Goal: Information Seeking & Learning: Learn about a topic

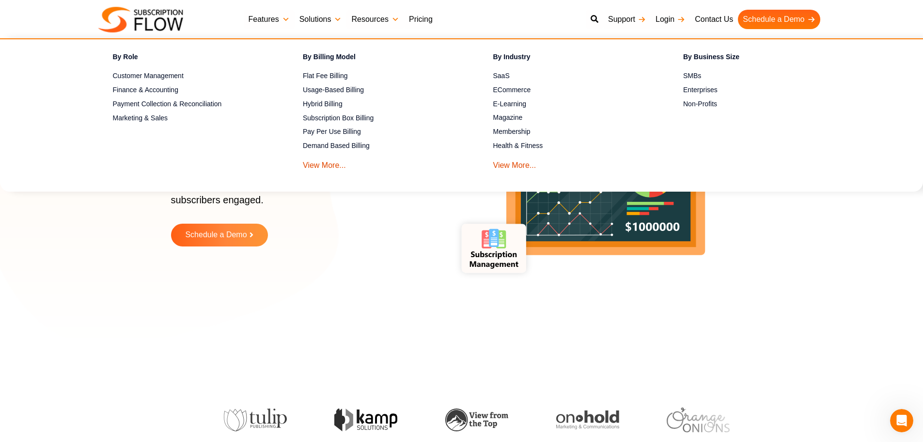
click at [331, 19] on link "Solutions" at bounding box center [321, 19] width 52 height 19
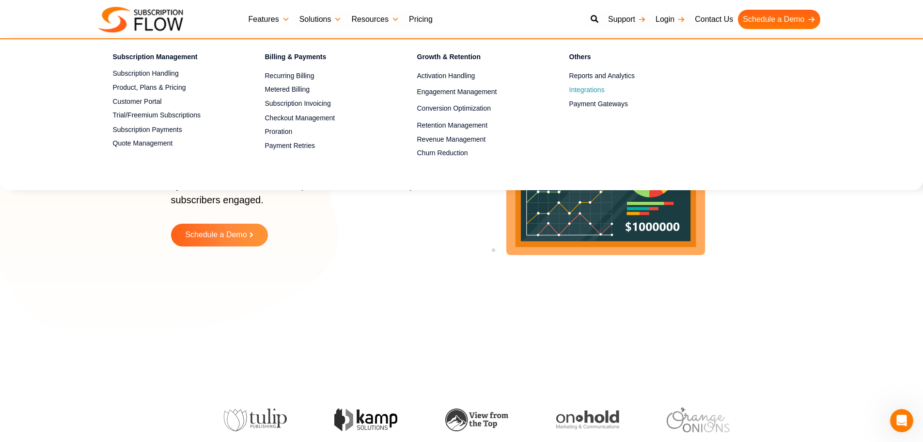
click at [583, 91] on span "Integrations" at bounding box center [587, 90] width 35 height 10
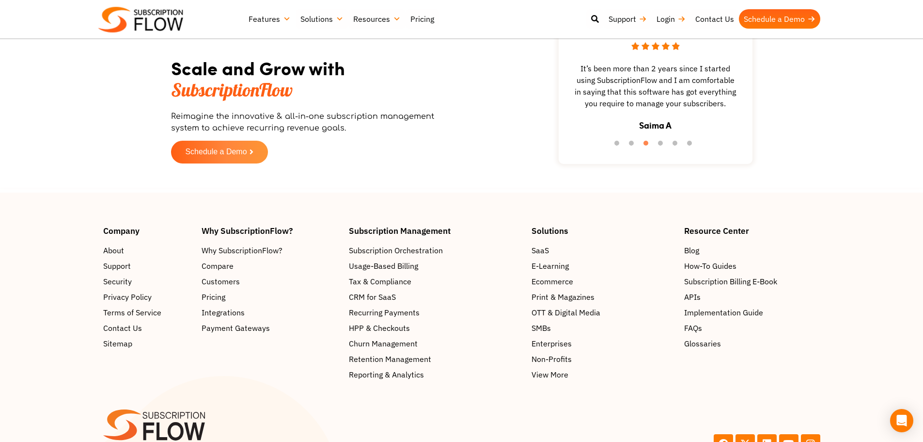
scroll to position [3791, 0]
click at [699, 318] on span "Implementation Guide" at bounding box center [725, 312] width 79 height 12
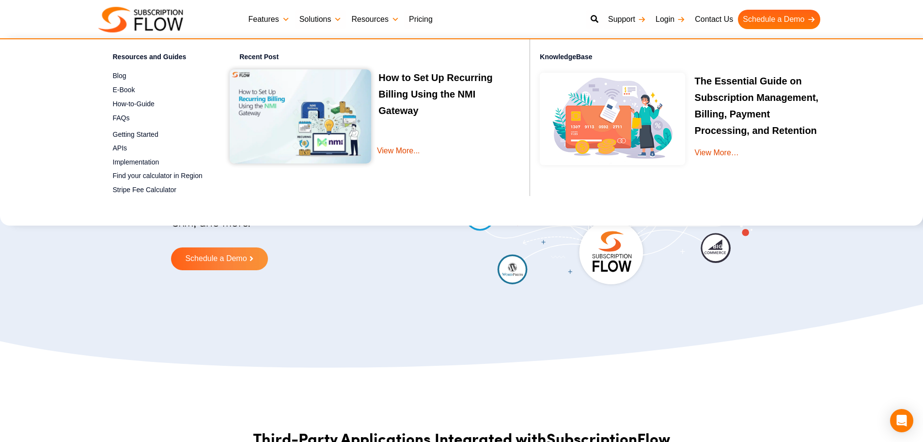
click at [388, 21] on link "Resources" at bounding box center [375, 19] width 57 height 19
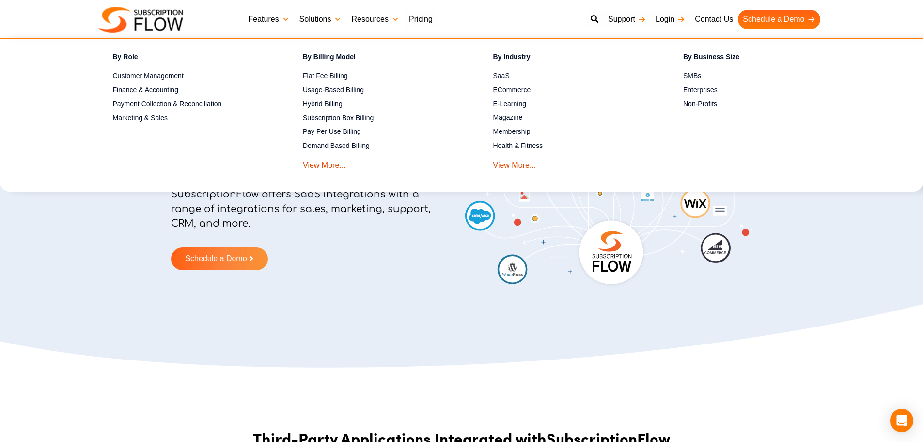
click at [342, 20] on link "Solutions" at bounding box center [321, 19] width 52 height 19
click at [197, 99] on span "Payment Collection & Reconciliation" at bounding box center [167, 104] width 109 height 10
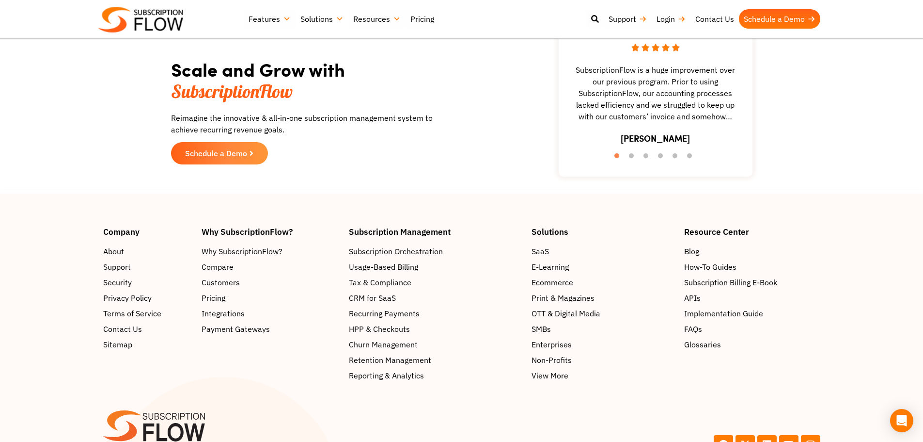
scroll to position [1549, 0]
click at [221, 322] on span "Payment Gateways" at bounding box center [238, 328] width 68 height 12
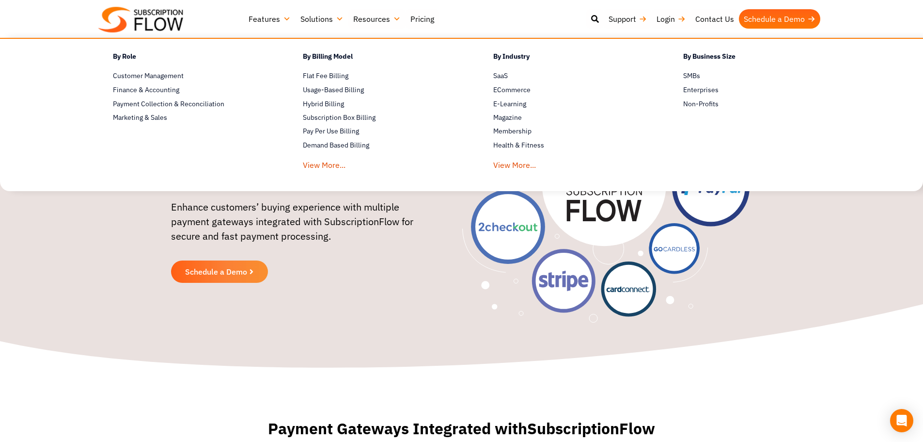
click at [333, 22] on link "Solutions" at bounding box center [322, 18] width 53 height 19
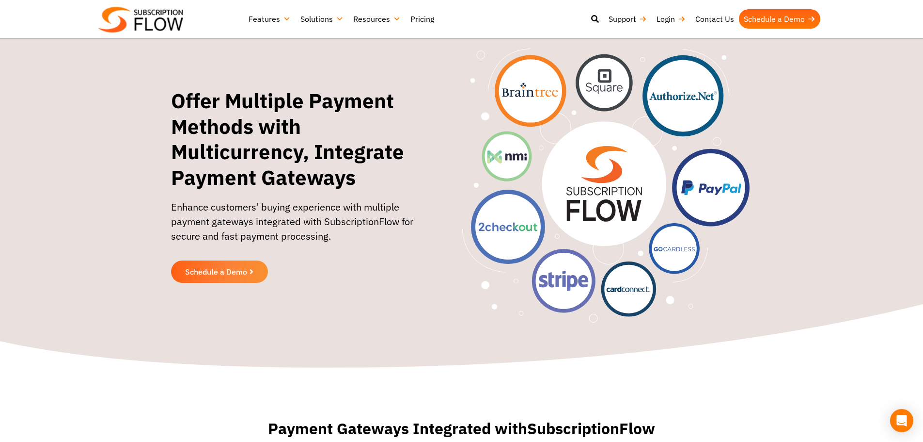
click at [106, 228] on section "Offer Multiple Payment Methods with Multicurrency, Integrate Payment Gateways E…" at bounding box center [461, 185] width 923 height 274
